Goal: Information Seeking & Learning: Understand process/instructions

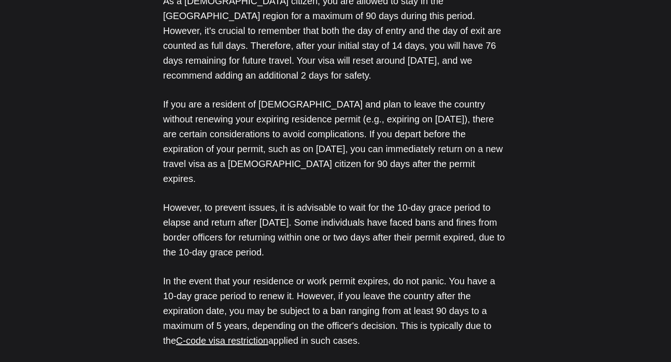
scroll to position [1302, 0]
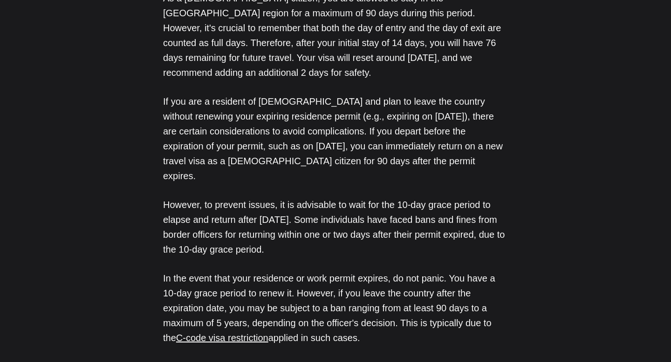
click at [292, 94] on p "If you are a resident of [DEMOGRAPHIC_DATA] and plan to leave the country witho…" at bounding box center [335, 138] width 345 height 89
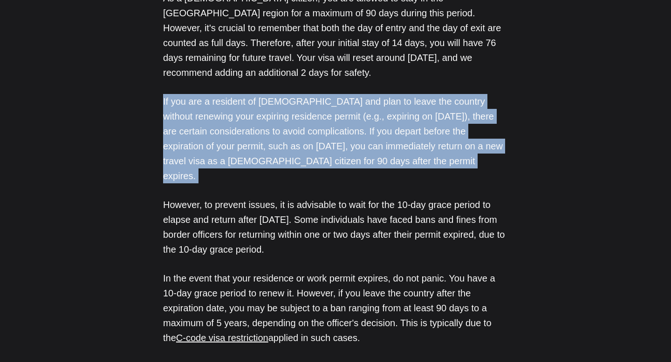
click at [292, 94] on p "If you are a resident of [DEMOGRAPHIC_DATA] and plan to leave the country witho…" at bounding box center [335, 138] width 345 height 89
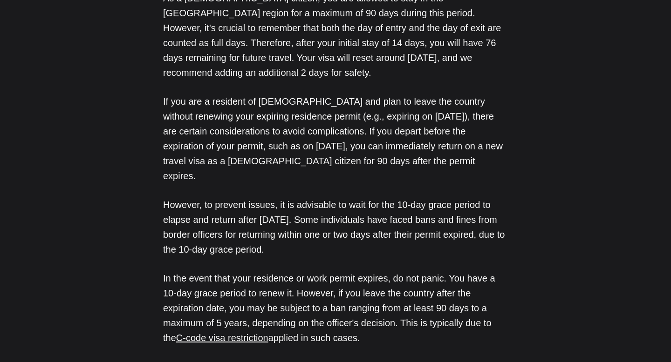
click at [319, 197] on p "However, to prevent issues, it is advisable to wait for the 10-day grace period…" at bounding box center [335, 227] width 345 height 60
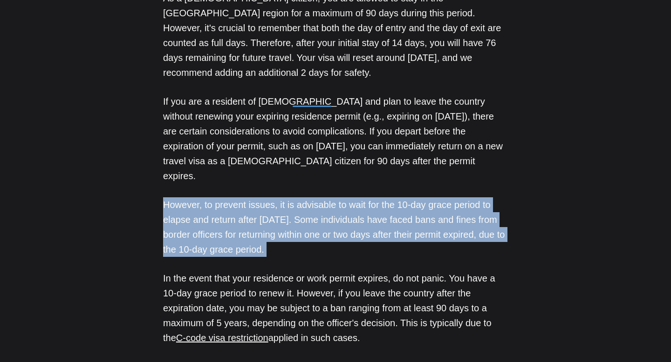
click at [319, 197] on p "However, to prevent issues, it is advisable to wait for the 10-day grace period…" at bounding box center [335, 227] width 345 height 60
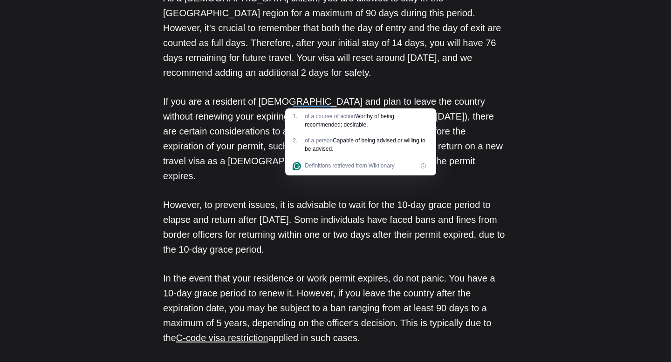
click at [319, 197] on p "However, to prevent issues, it is advisable to wait for the 10-day grace period…" at bounding box center [335, 227] width 345 height 60
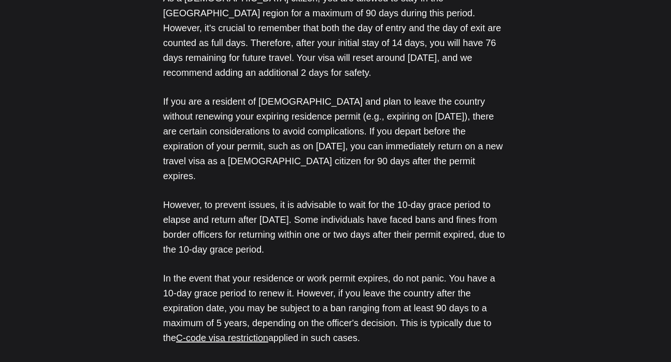
click at [333, 197] on p "However, to prevent issues, it is advisable to wait for the 10-day grace period…" at bounding box center [335, 227] width 345 height 60
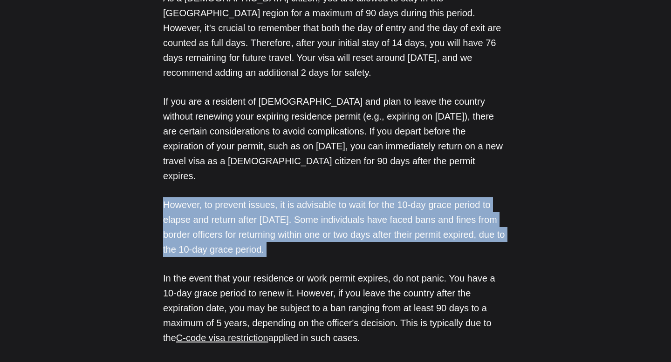
click at [333, 197] on p "However, to prevent issues, it is advisable to wait for the 10-day grace period…" at bounding box center [335, 227] width 345 height 60
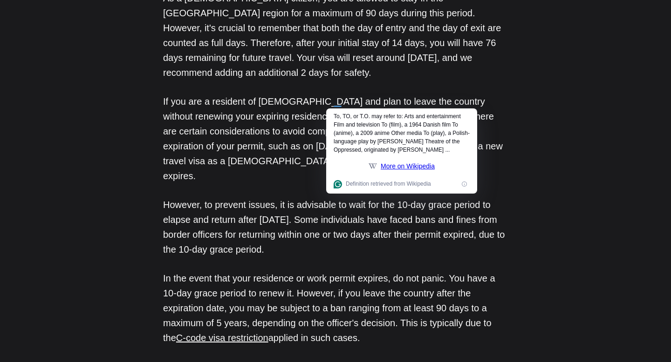
click at [293, 197] on p "However, to prevent issues, it is advisable to wait for the 10-day grace period…" at bounding box center [335, 227] width 345 height 60
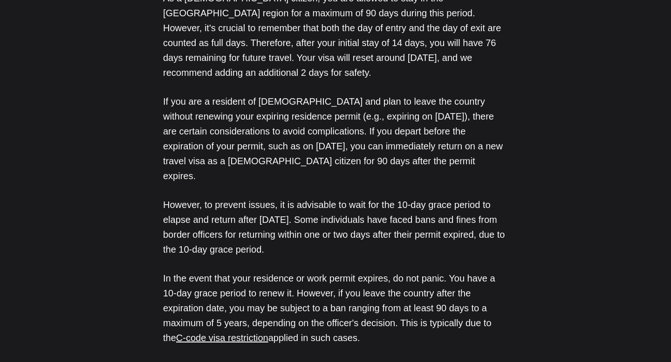
drag, startPoint x: 332, startPoint y: 148, endPoint x: 158, endPoint y: 106, distance: 178.8
drag, startPoint x: 333, startPoint y: 236, endPoint x: 320, endPoint y: 239, distance: 13.0
click at [320, 271] on p "In the event that your residence or work permit expires, do not panic. You have…" at bounding box center [335, 308] width 345 height 75
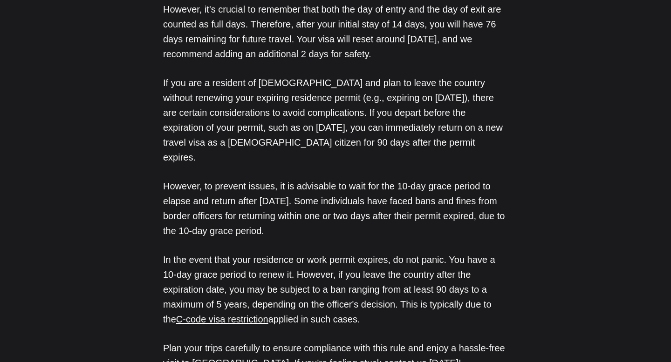
scroll to position [1340, 0]
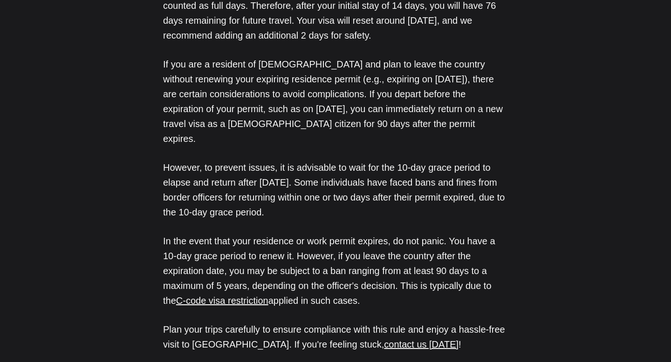
click at [306, 322] on p "Plan your trips carefully to ensure compliance with this rule and enjoy a hassl…" at bounding box center [335, 337] width 345 height 30
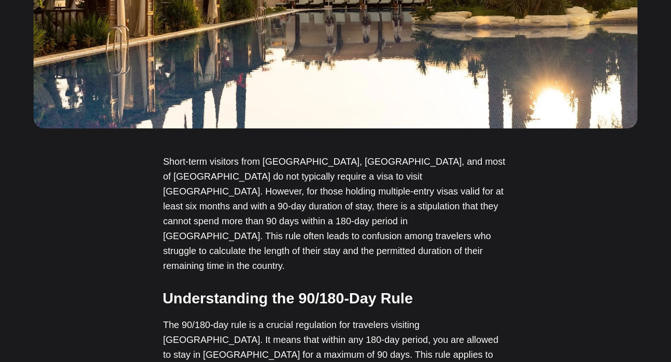
scroll to position [0, 0]
